Goal: Information Seeking & Learning: Learn about a topic

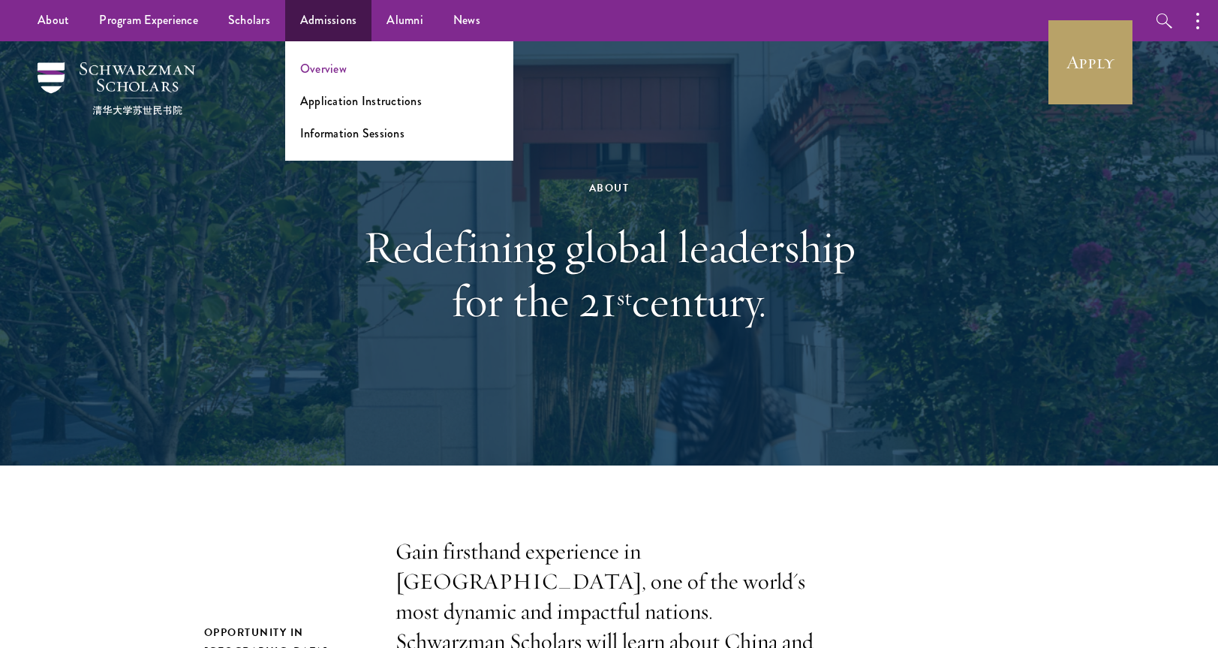
click at [312, 71] on link "Overview" at bounding box center [323, 68] width 47 height 17
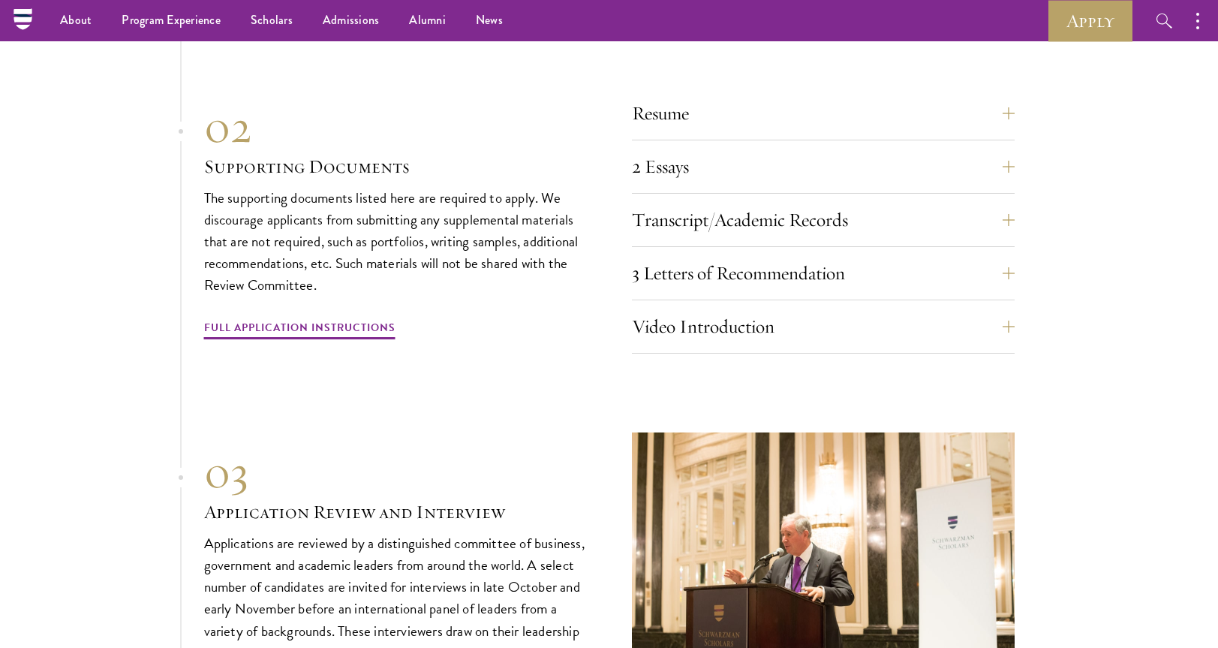
scroll to position [4730, 0]
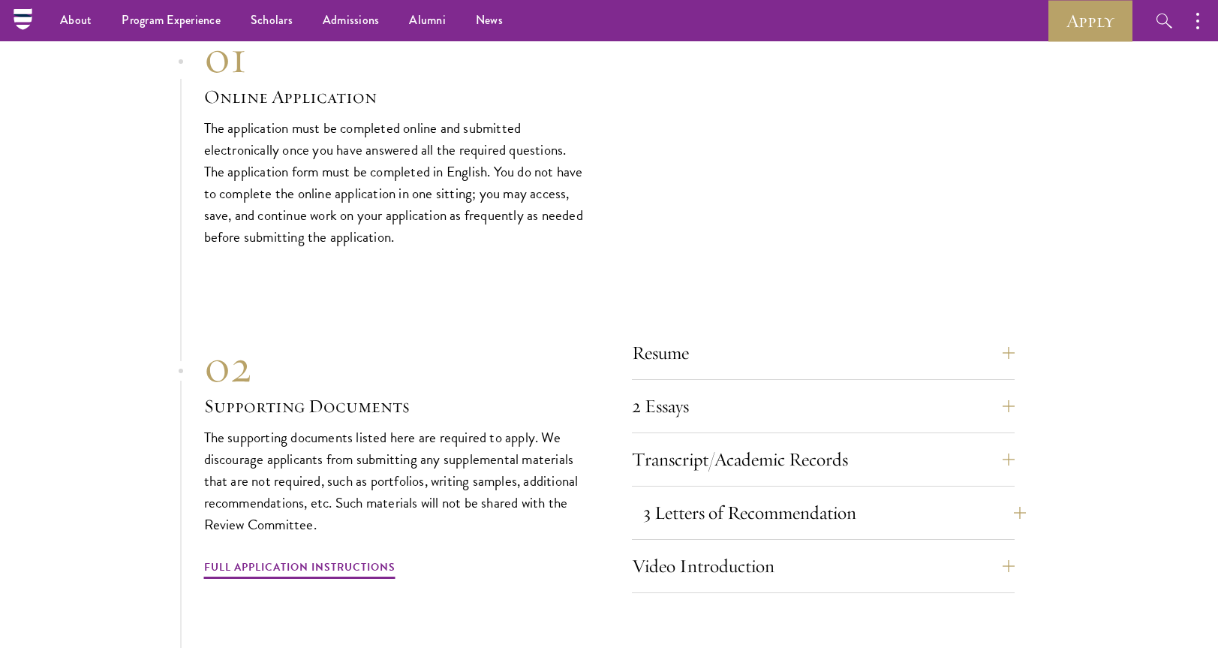
click at [710, 495] on button "3 Letters of Recommendation" at bounding box center [834, 513] width 383 height 36
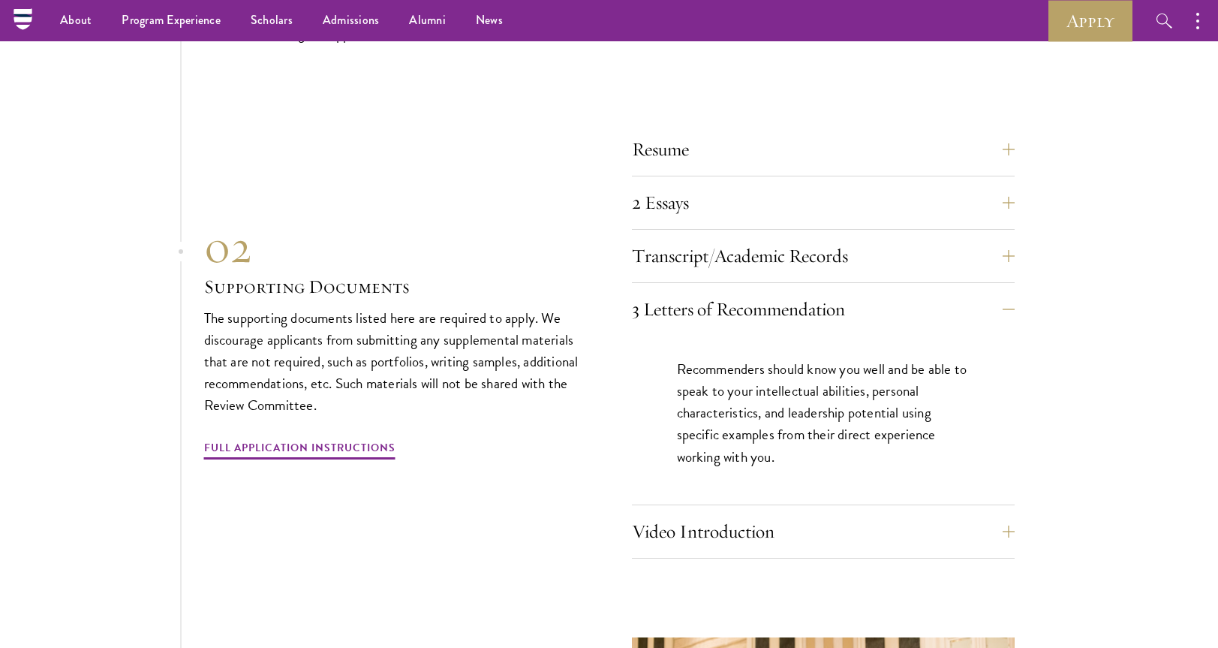
scroll to position [4933, 0]
click at [657, 132] on button "Resume" at bounding box center [834, 150] width 383 height 36
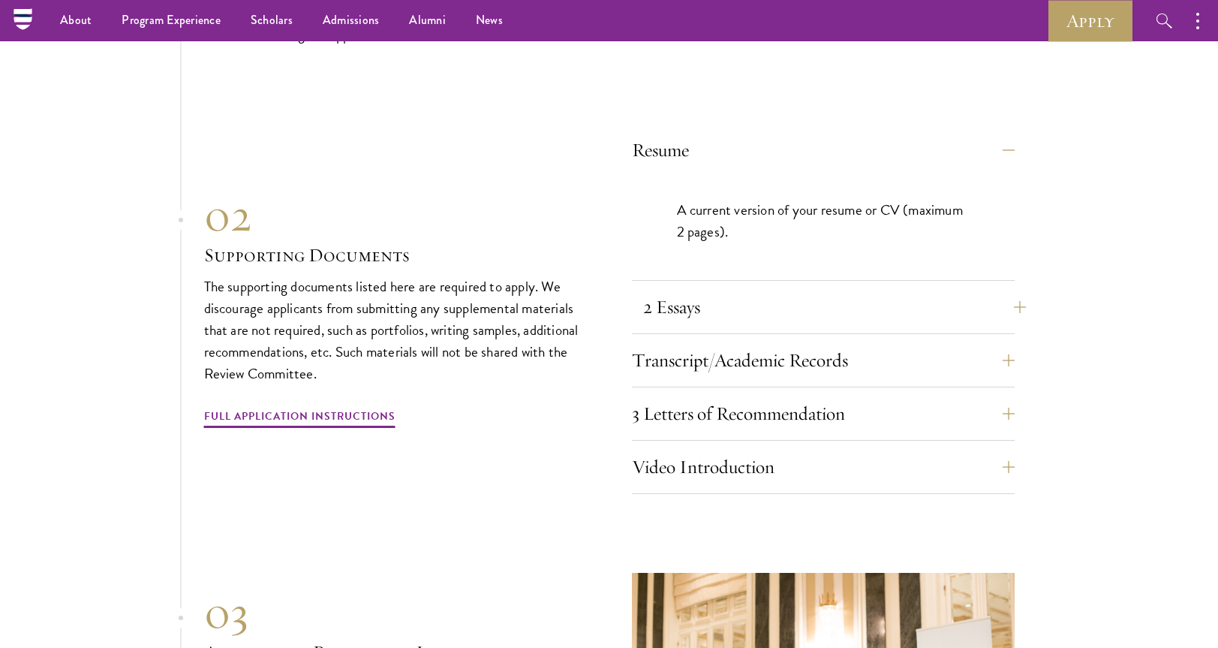
click at [658, 289] on button "2 Essays" at bounding box center [834, 307] width 383 height 36
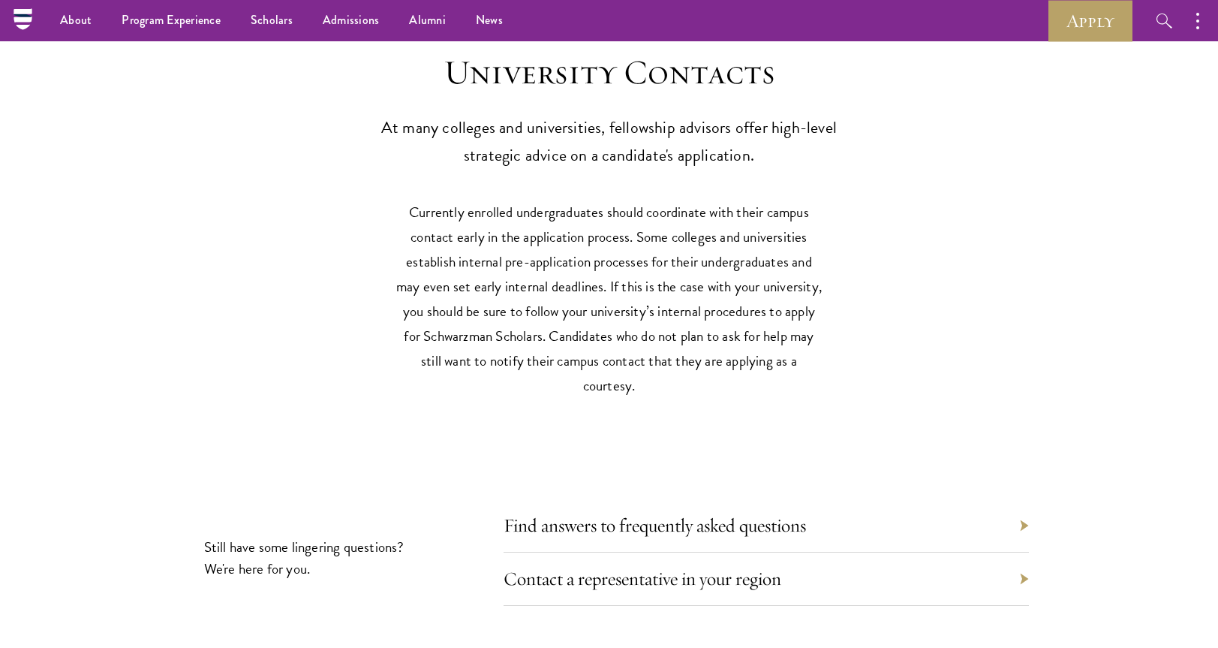
scroll to position [6894, 0]
click at [605, 500] on div "Find answers to frequently asked questions" at bounding box center [767, 525] width 526 height 53
click at [601, 514] on link "Find answers to frequently asked questions" at bounding box center [666, 525] width 303 height 23
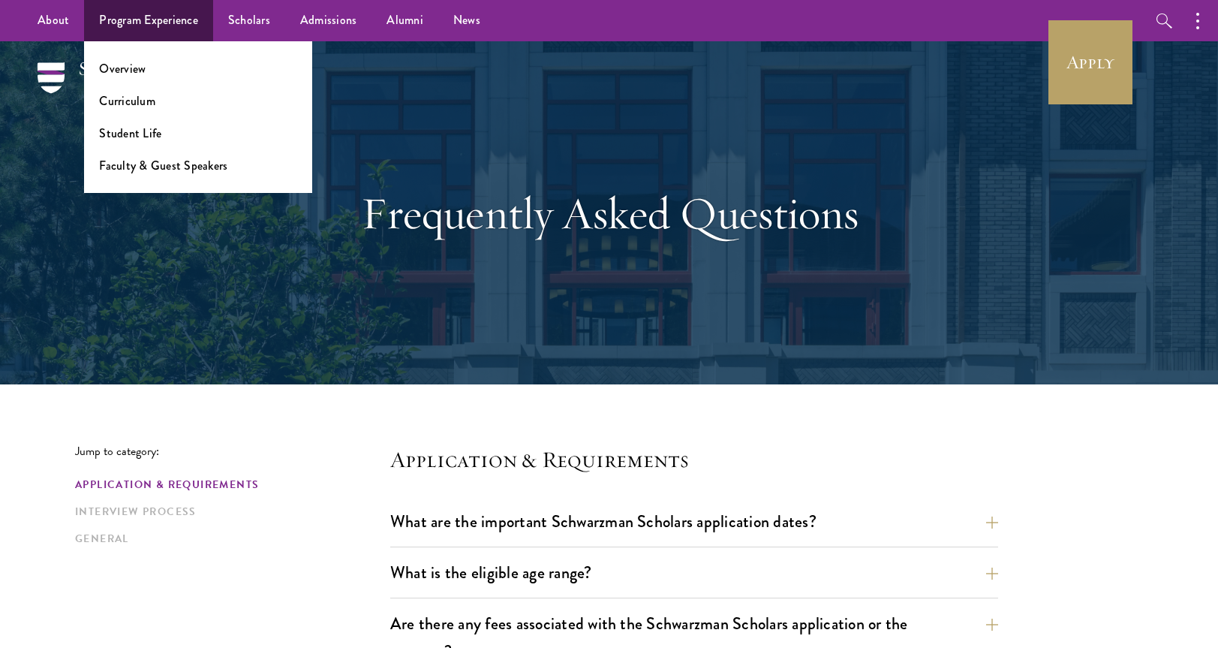
click at [128, 110] on ul "Overview Curriculum Student Life Faculty & Guest Speakers" at bounding box center [198, 117] width 228 height 152
click at [128, 101] on link "Curriculum" at bounding box center [127, 100] width 56 height 17
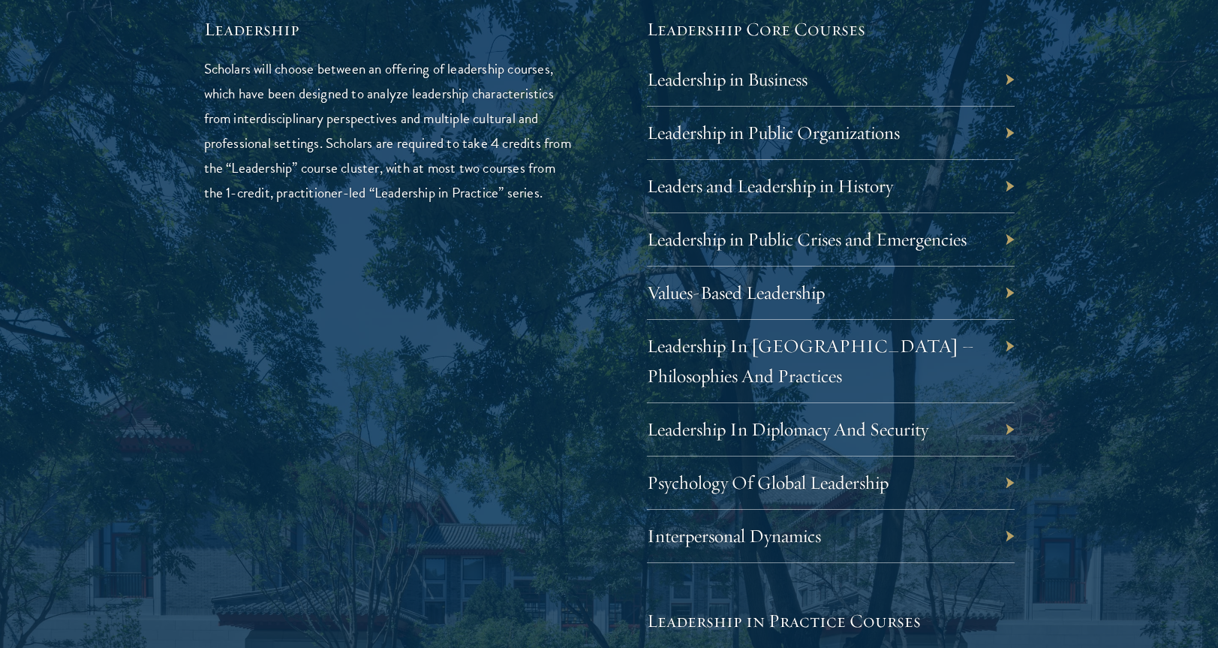
scroll to position [2586, 0]
click at [696, 285] on link "Values-Based Leadership" at bounding box center [747, 291] width 178 height 23
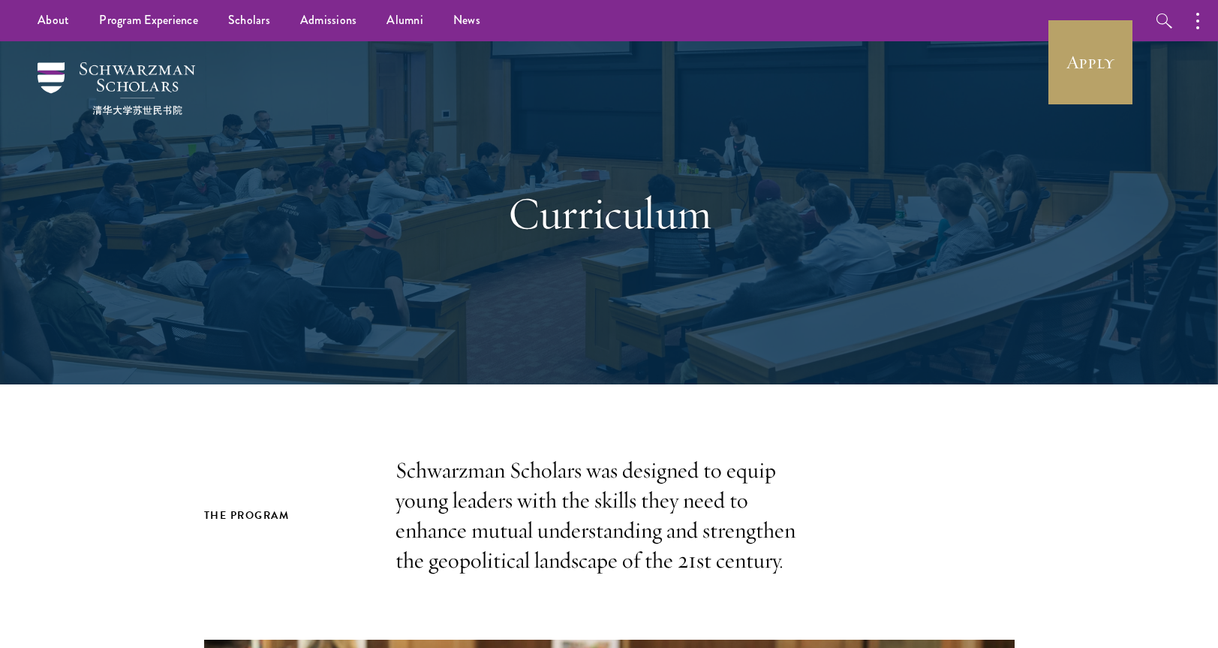
scroll to position [0, 0]
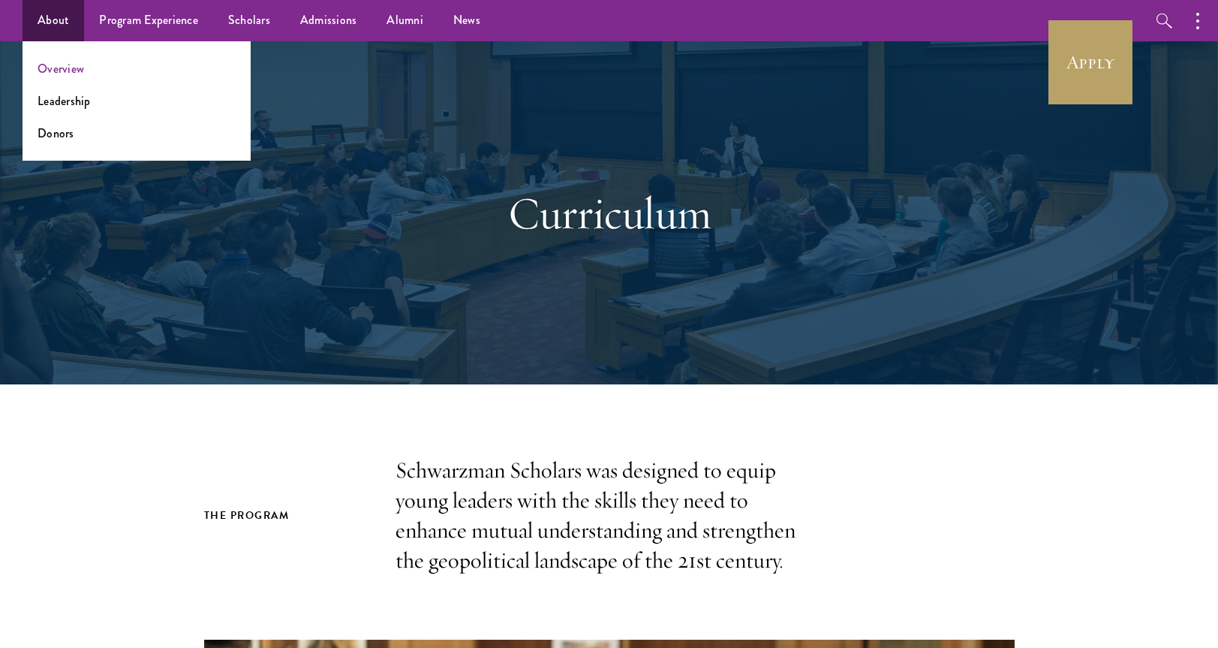
click at [67, 74] on link "Overview" at bounding box center [61, 68] width 47 height 17
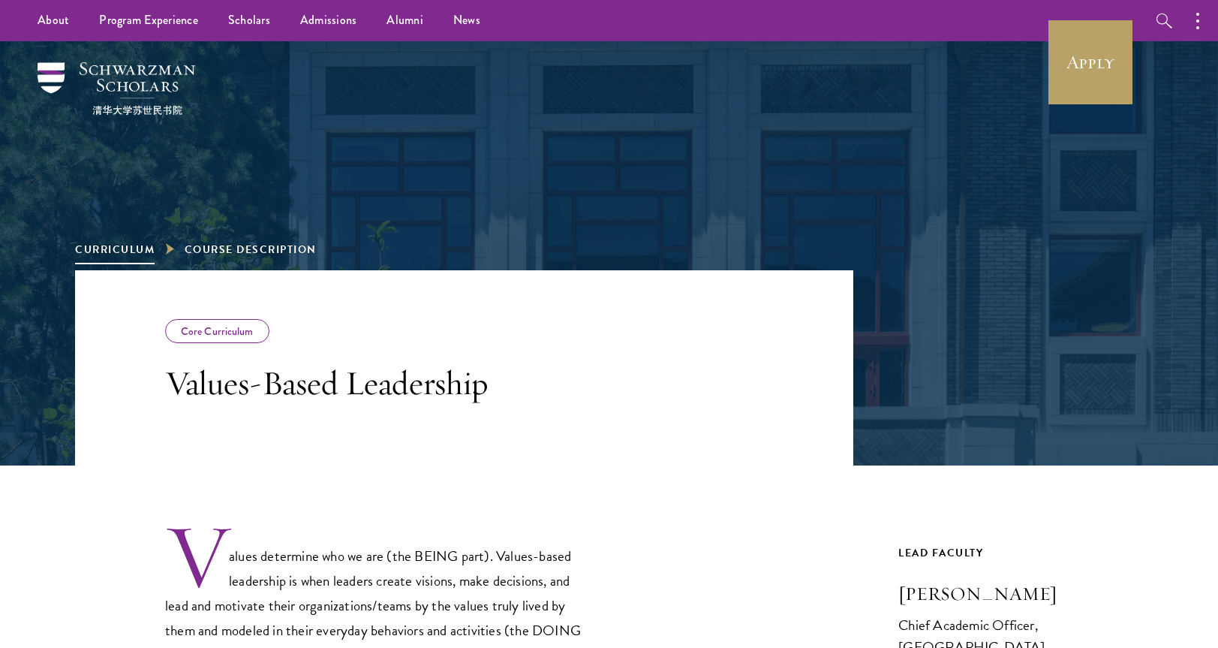
click at [131, 248] on link "Curriculum" at bounding box center [115, 250] width 80 height 16
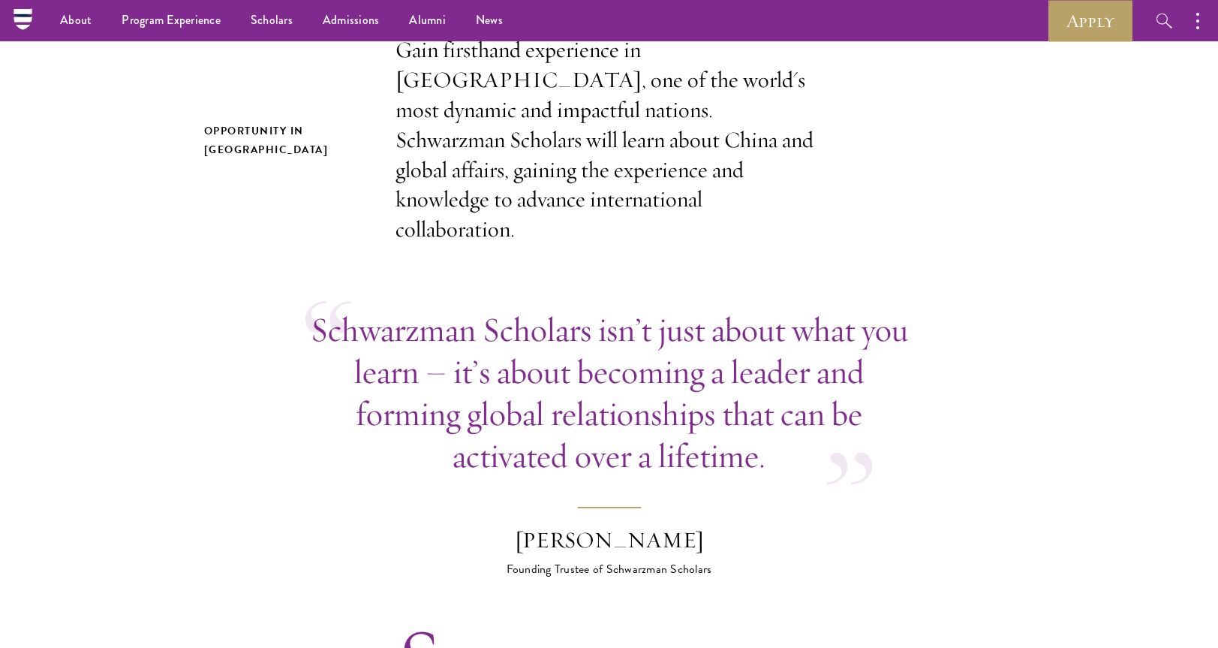
scroll to position [833, 0]
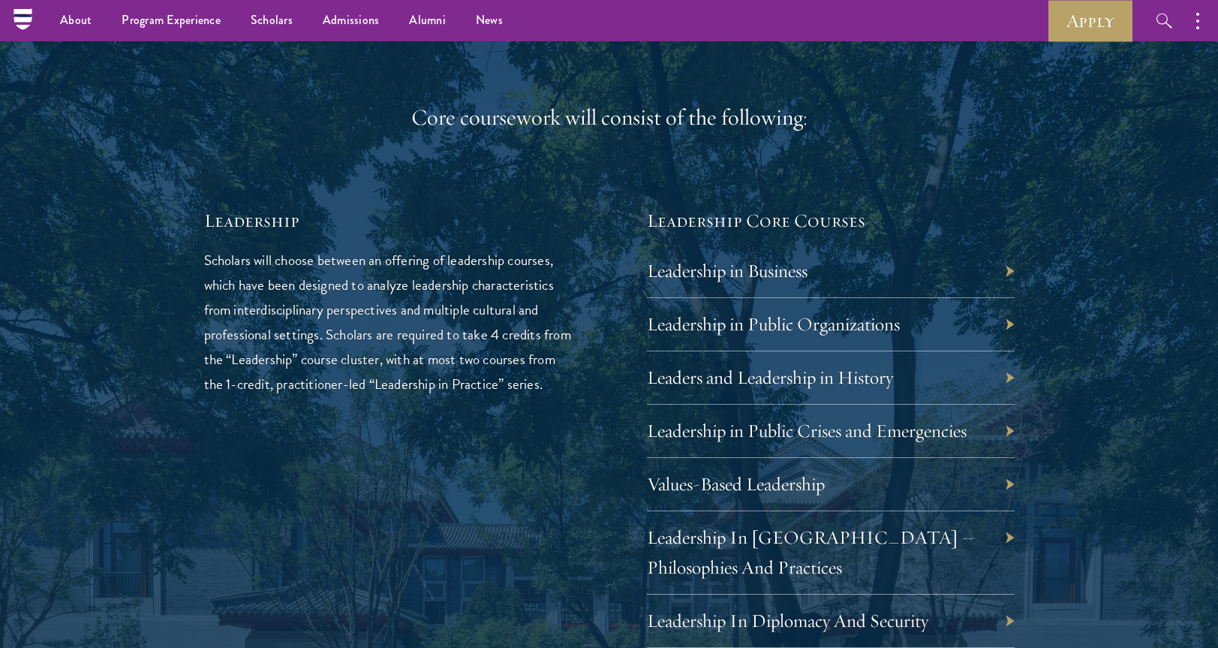
scroll to position [2393, 0]
click at [1056, 300] on div "01 Core Curriculum 01 Core Curriculum All Schwarzman Scholars share a core curr…" at bounding box center [609, 570] width 1068 height 1953
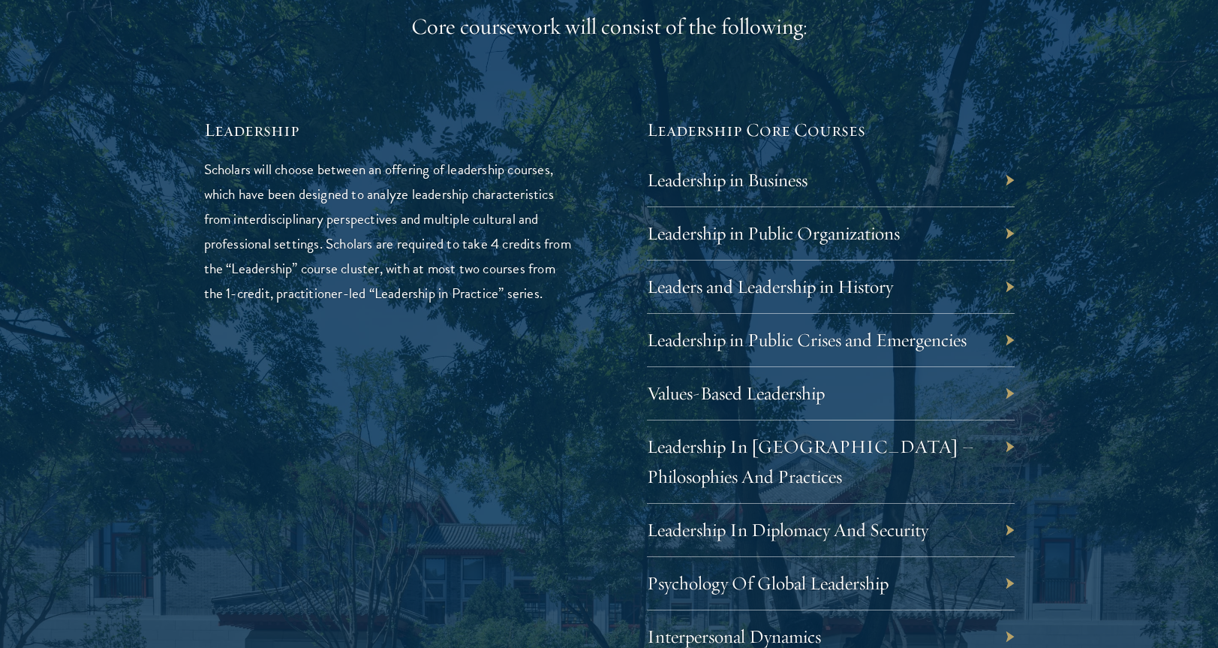
scroll to position [2516, 0]
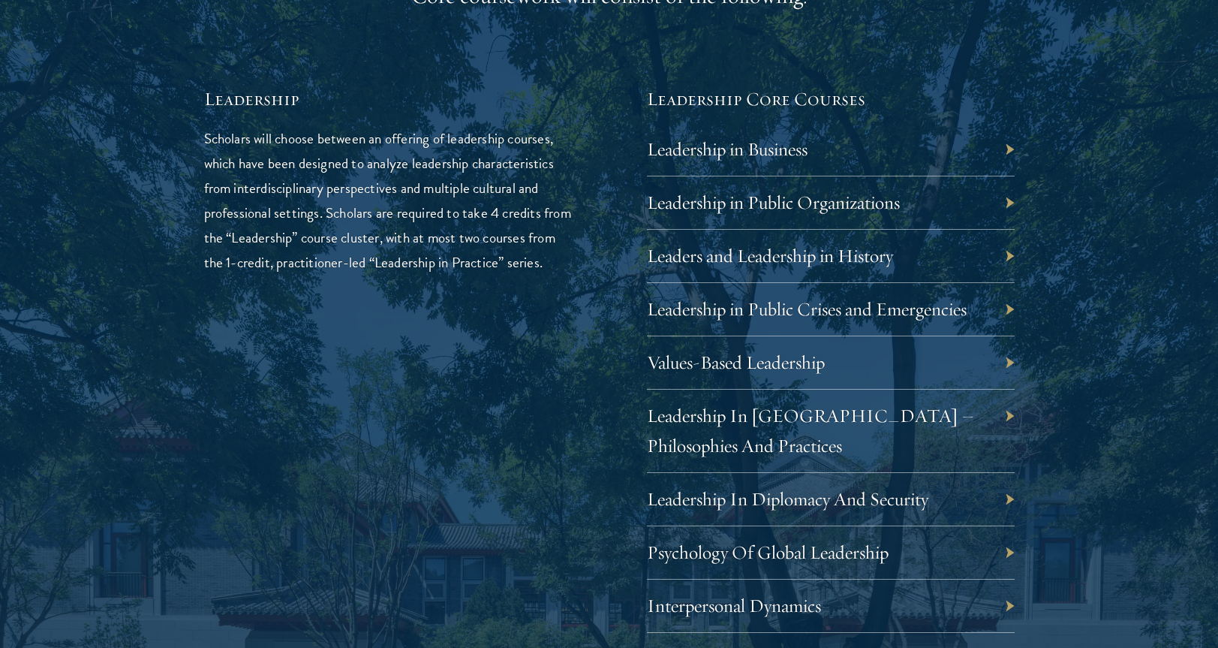
click at [1009, 246] on div "Leaders and Leadership in History" at bounding box center [831, 256] width 368 height 53
click at [851, 245] on link "Leaders and Leadership in History" at bounding box center [781, 255] width 246 height 23
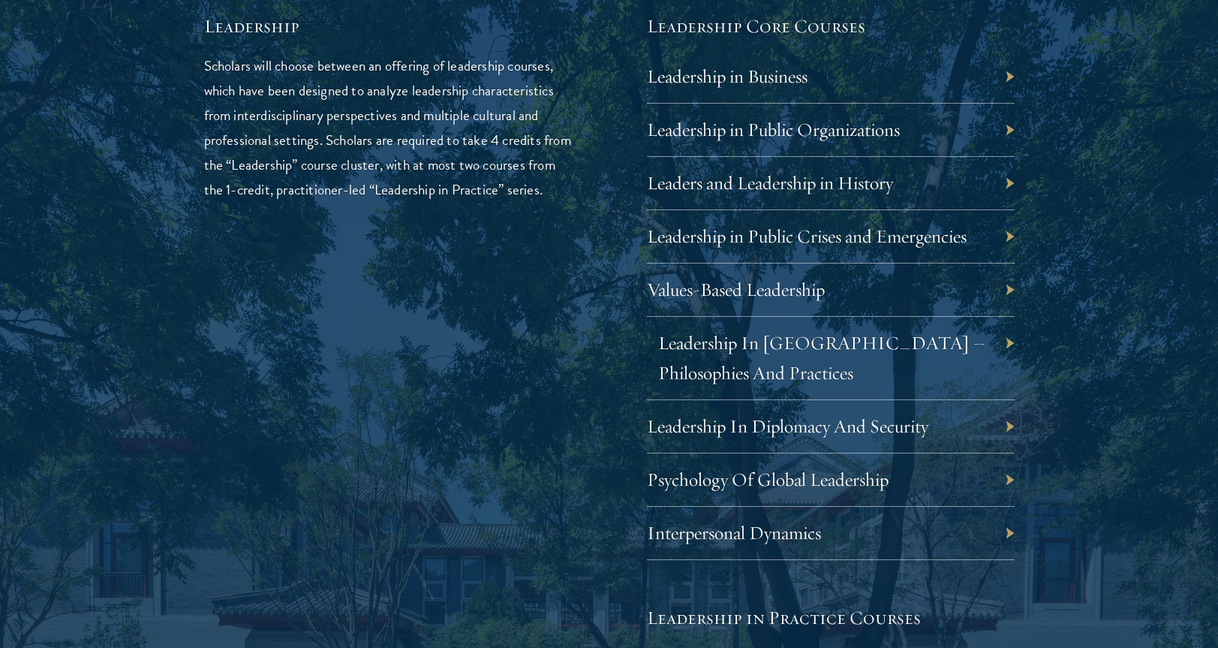
scroll to position [2598, 0]
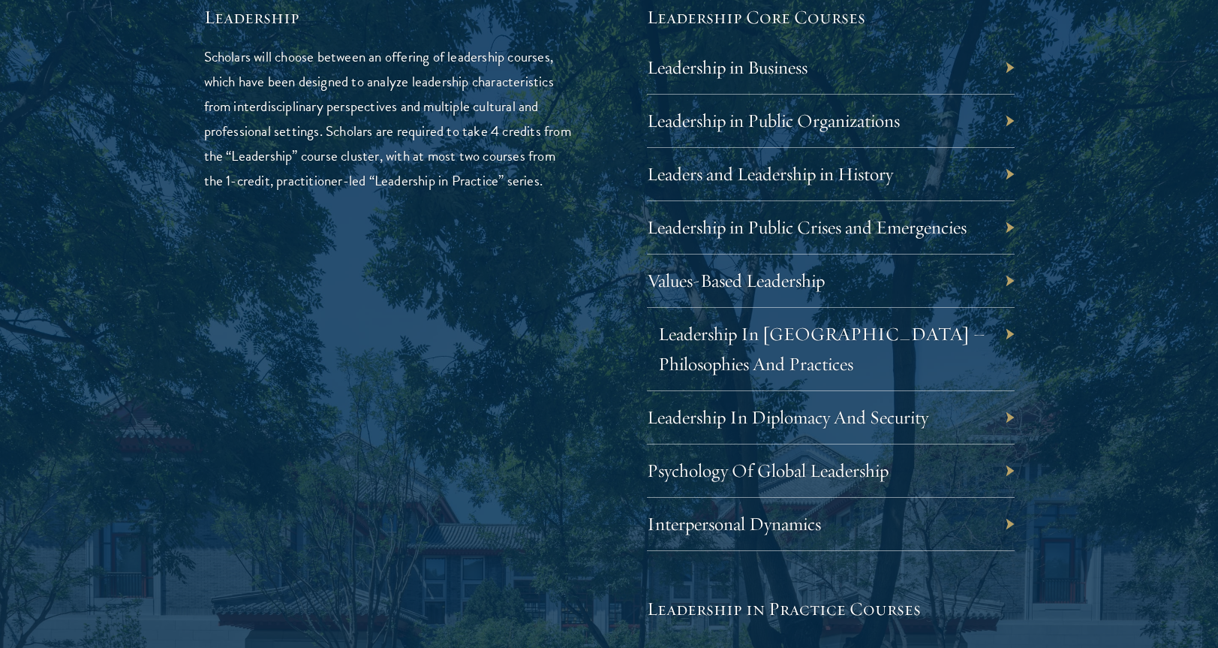
click at [837, 324] on link "Leadership In [GEOGRAPHIC_DATA] – Philosophies And Practices" at bounding box center [821, 348] width 327 height 53
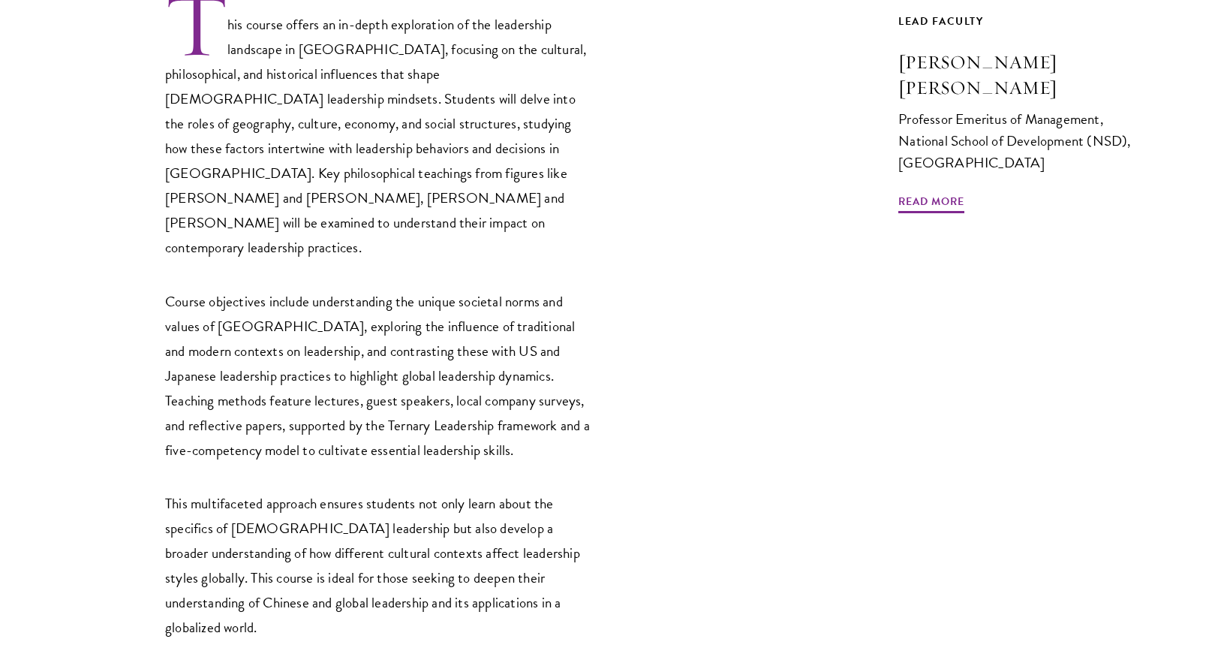
scroll to position [554, 0]
